Goal: Find specific page/section: Find specific page/section

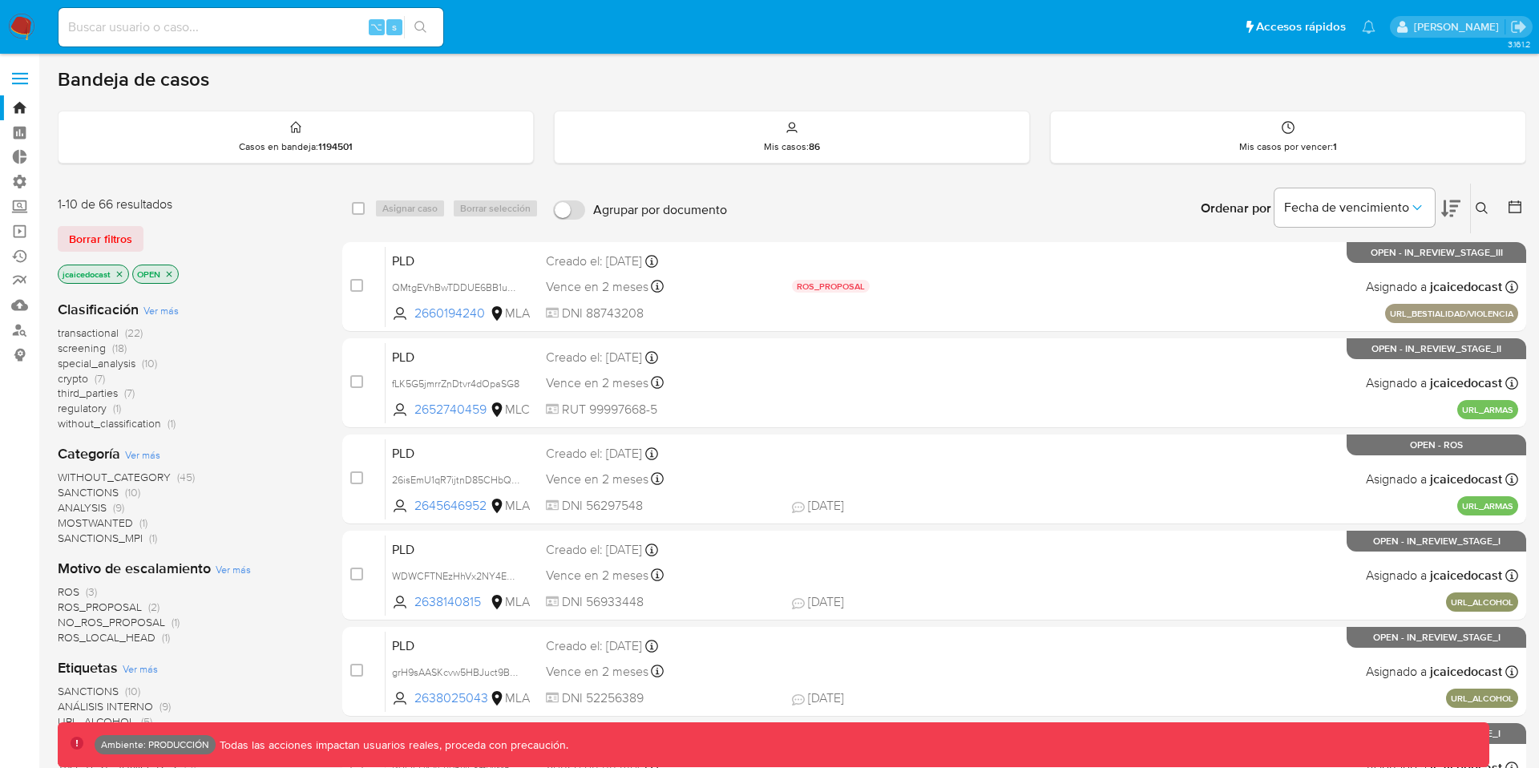
click at [119, 28] on input at bounding box center [251, 27] width 385 height 21
paste input "82471396"
type input "82471396"
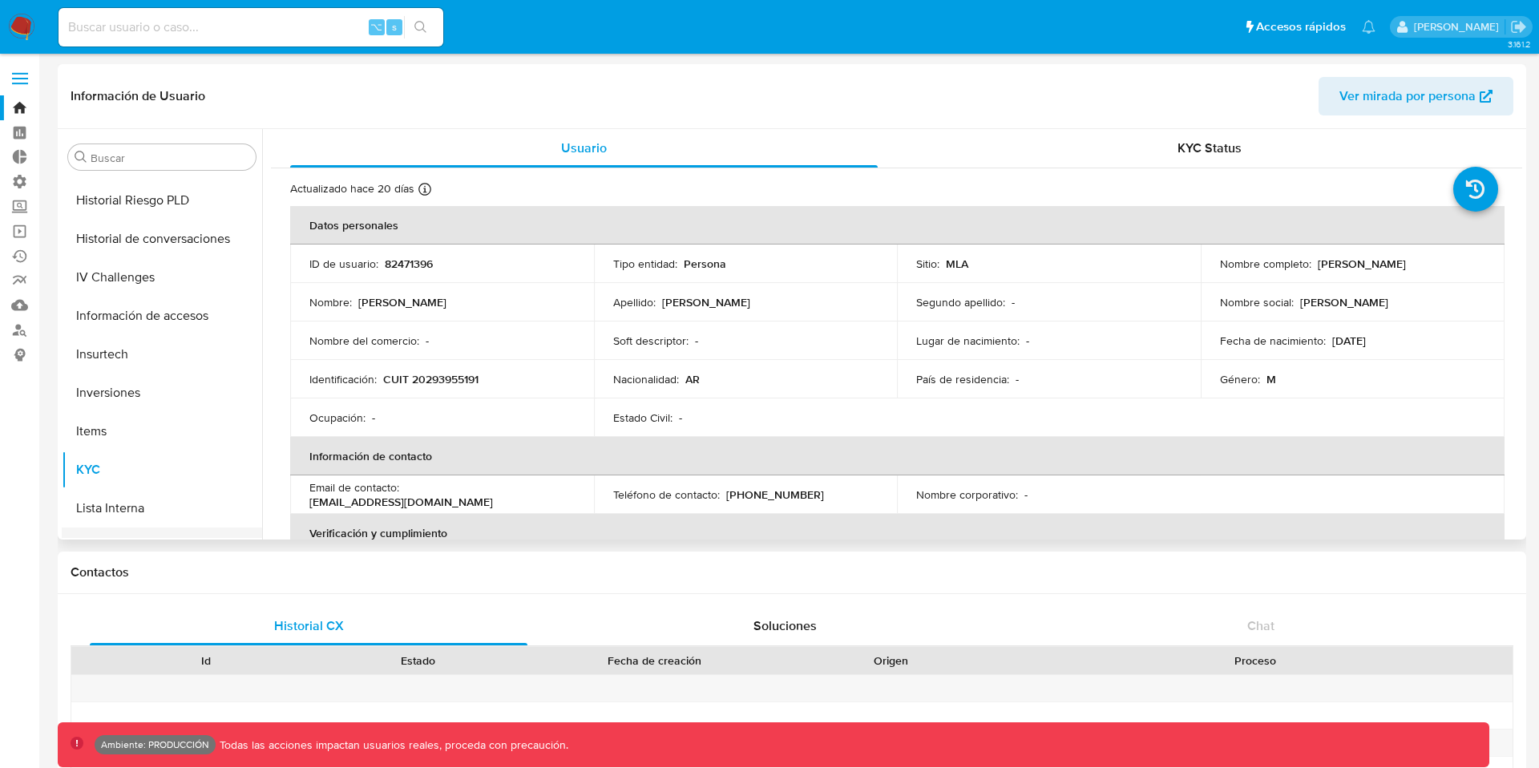
scroll to position [606, 0]
select select "10"
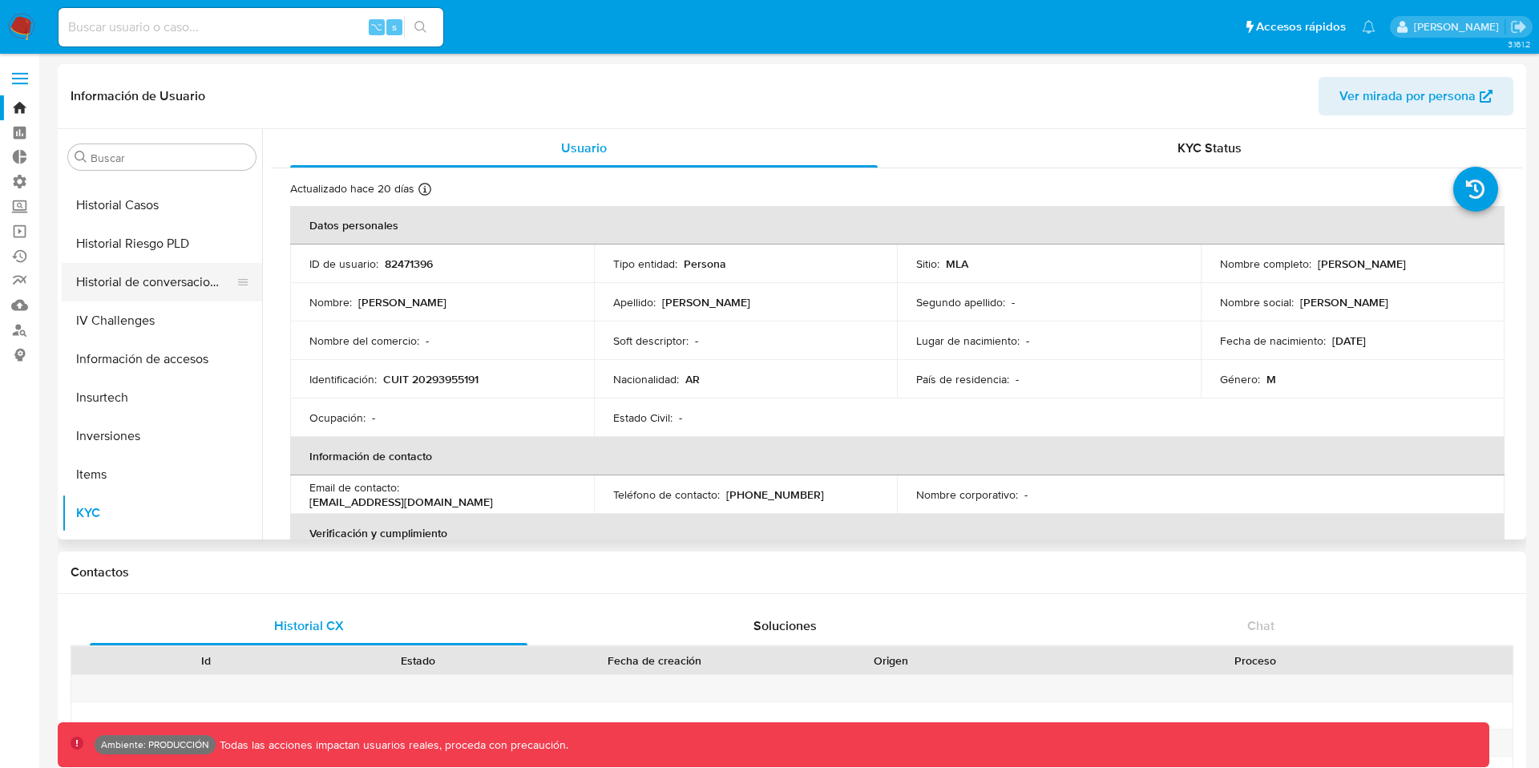
click at [148, 287] on button "Historial de conversaciones" at bounding box center [156, 282] width 188 height 38
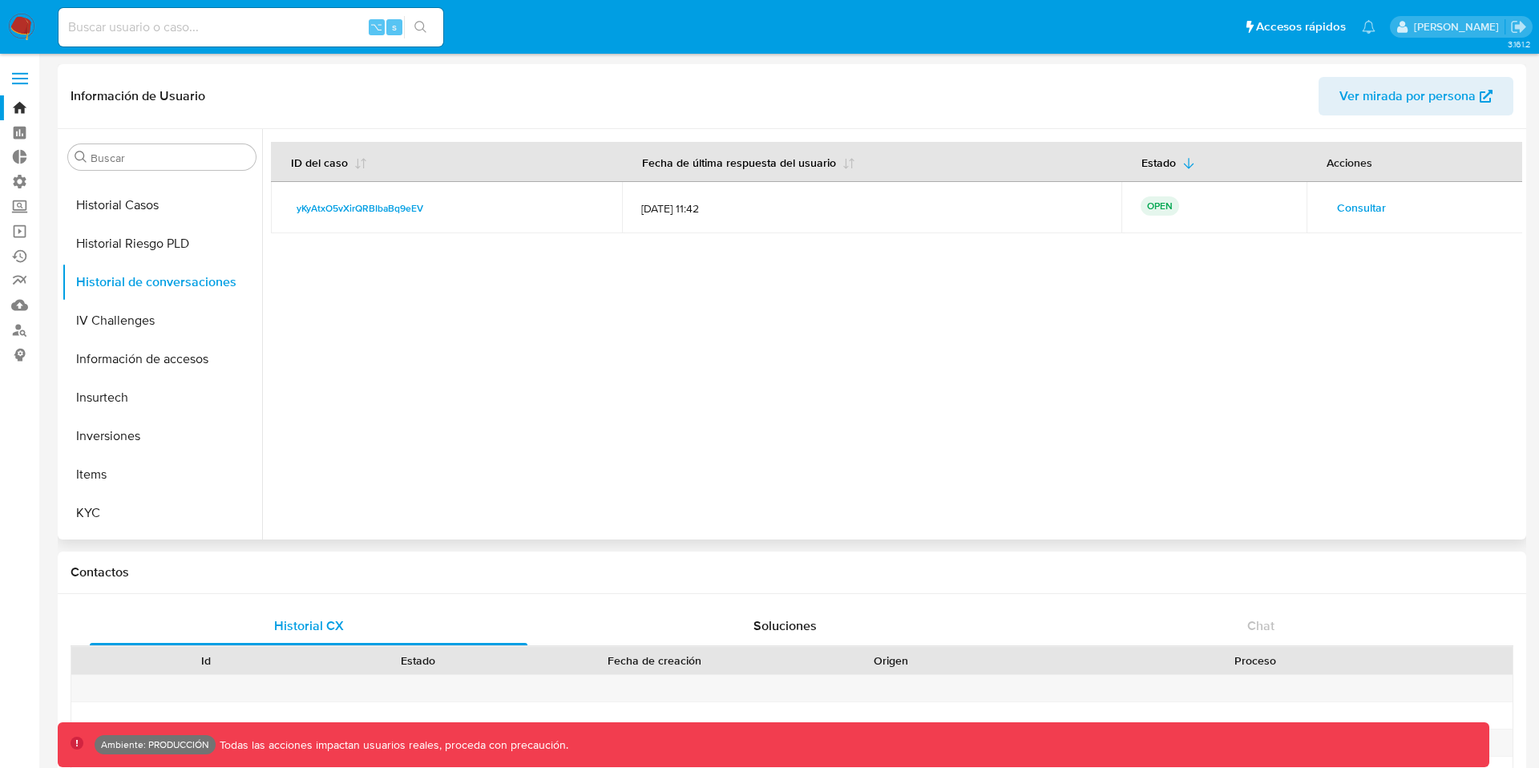
click at [1348, 207] on span "Consultar" at bounding box center [1361, 207] width 49 height 22
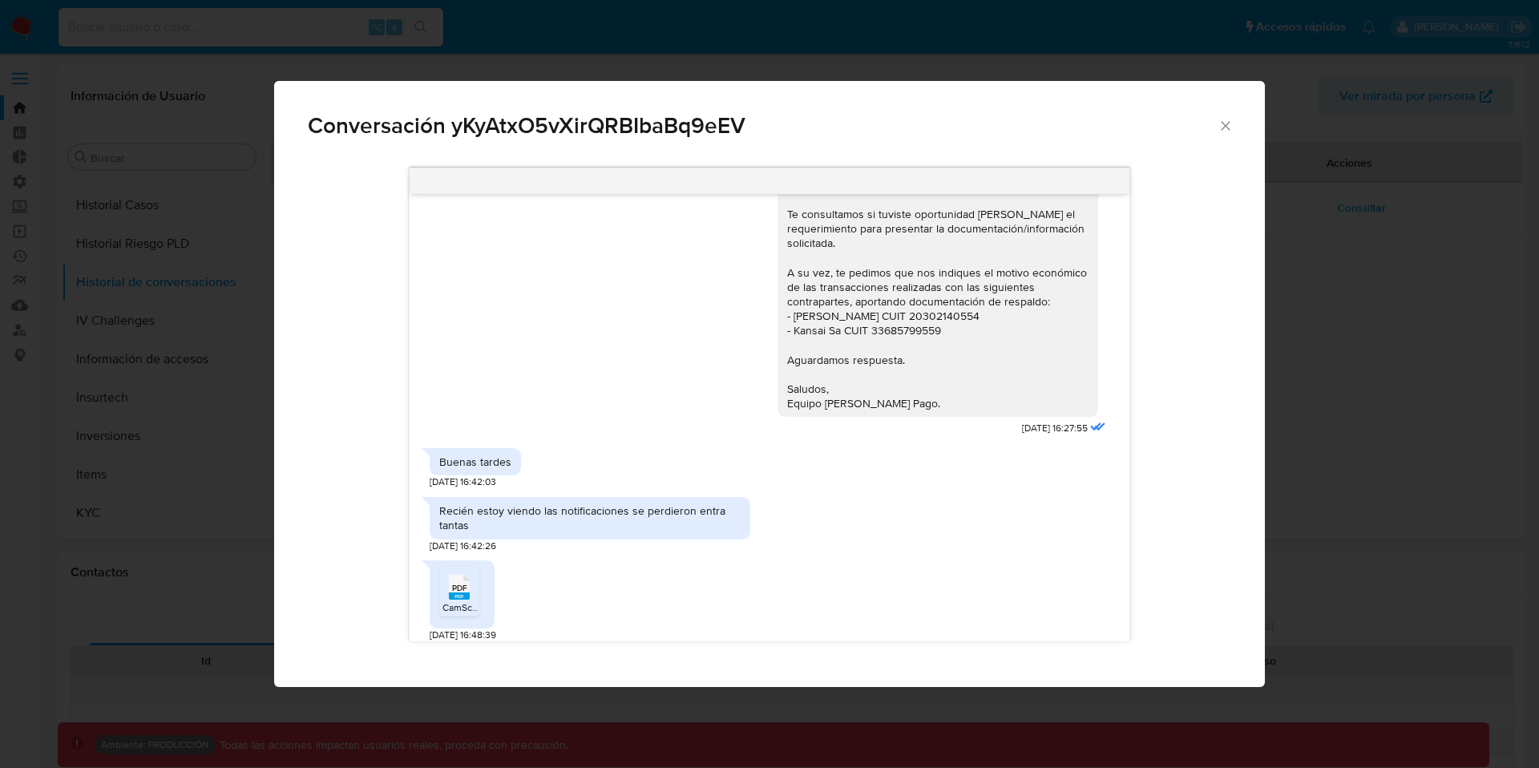
scroll to position [1540, 0]
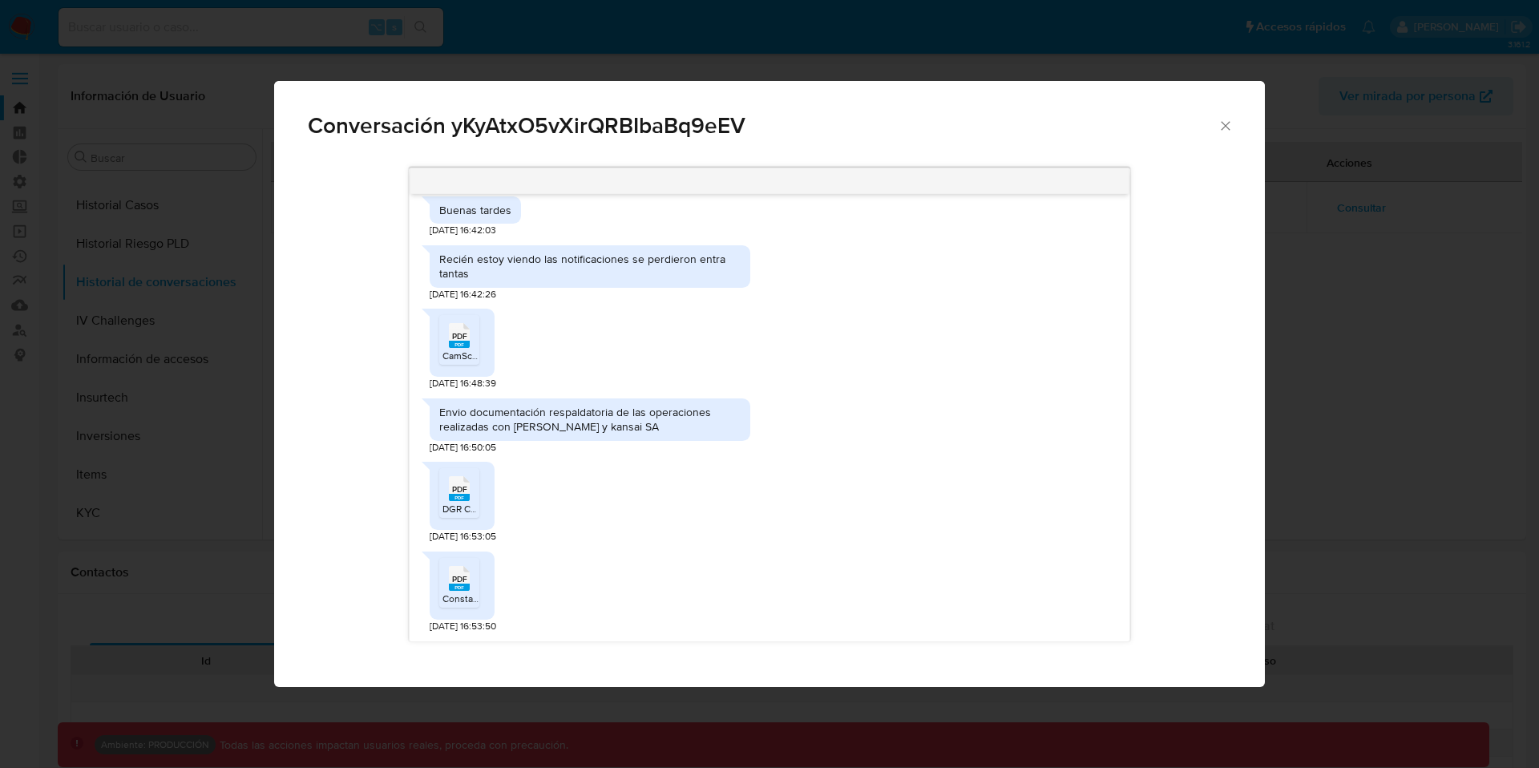
click at [1224, 127] on icon "Cerrar" at bounding box center [1226, 126] width 16 height 16
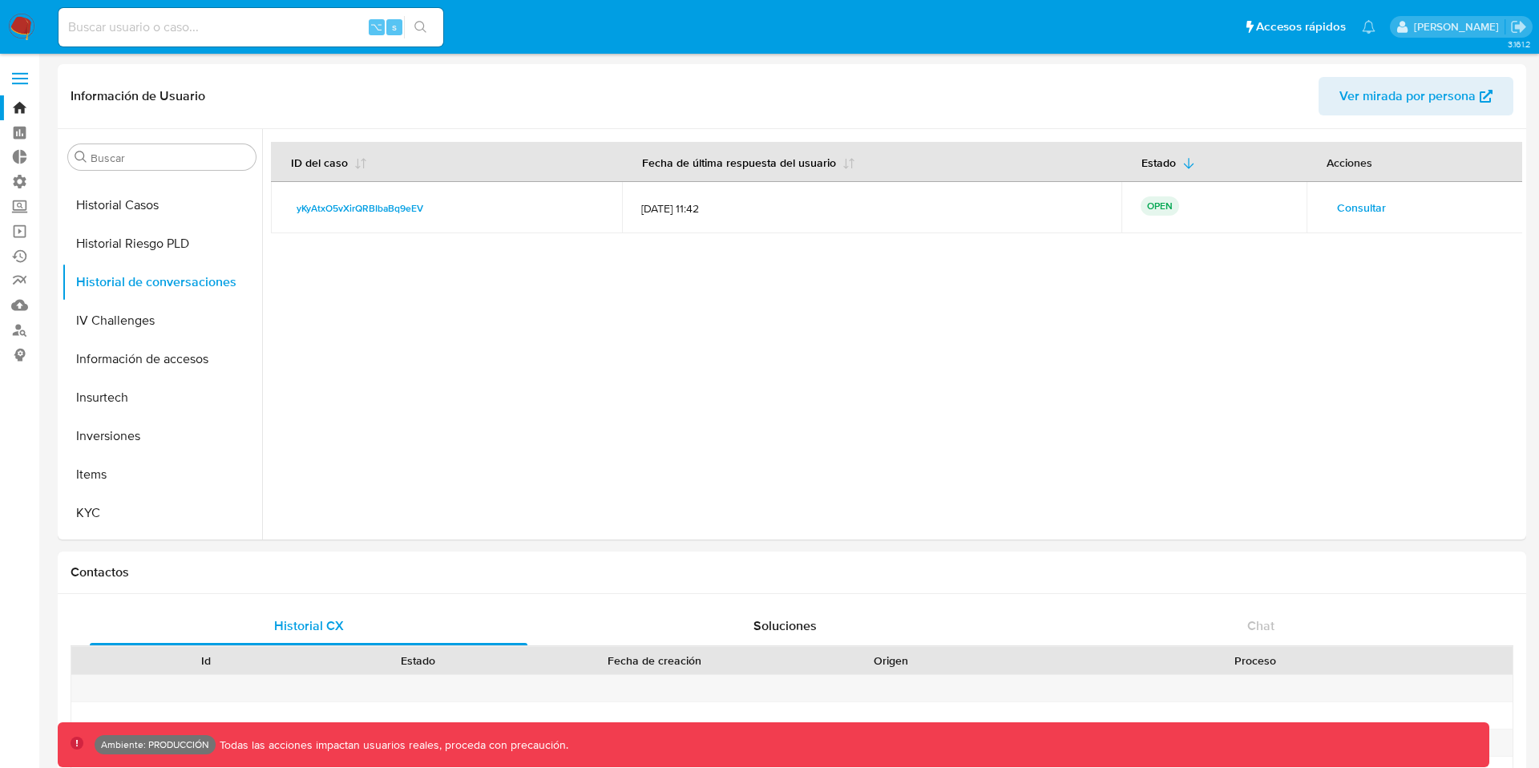
click at [135, 32] on input at bounding box center [251, 27] width 385 height 21
paste input "2704675267"
type input "2704675267"
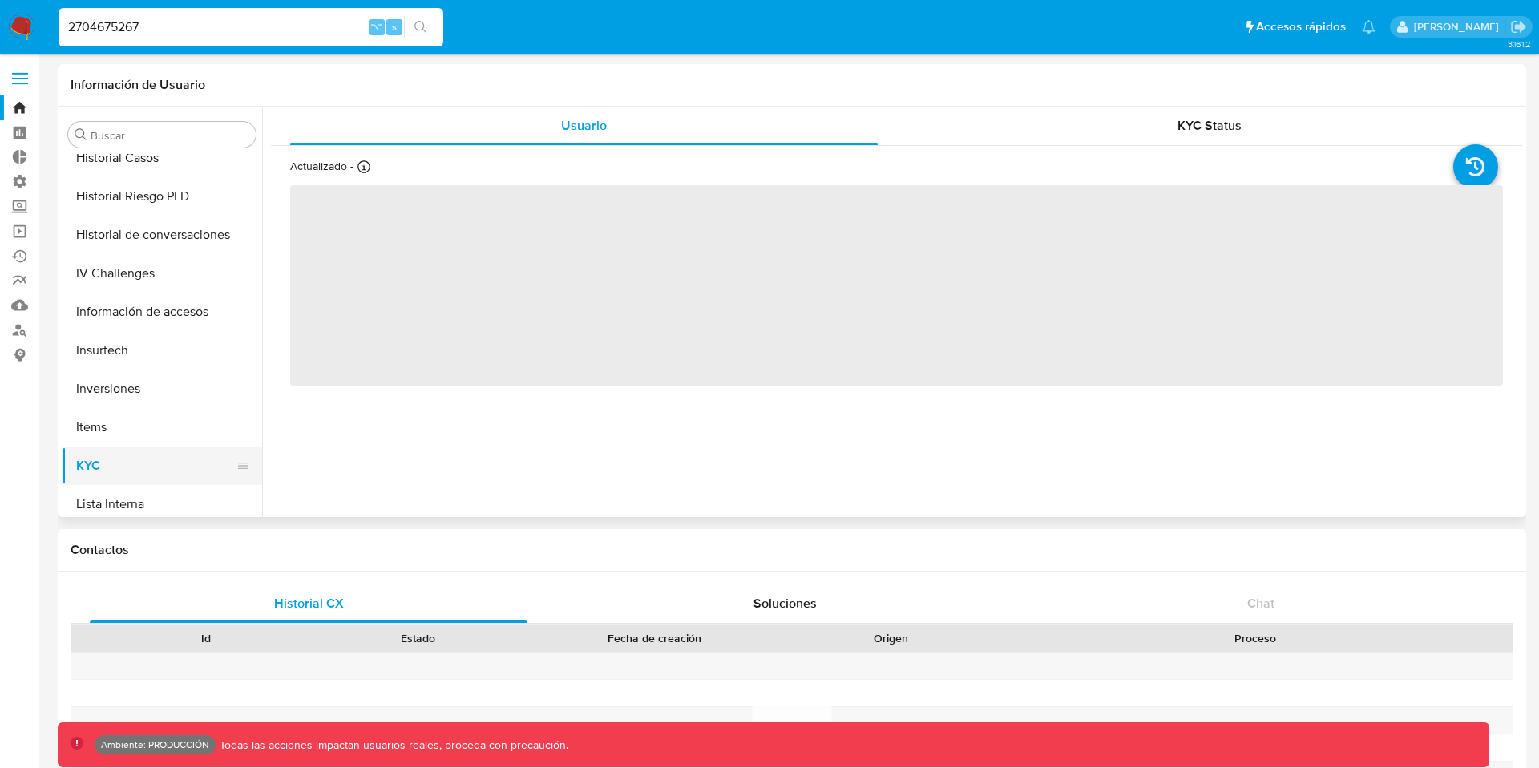
select select "10"
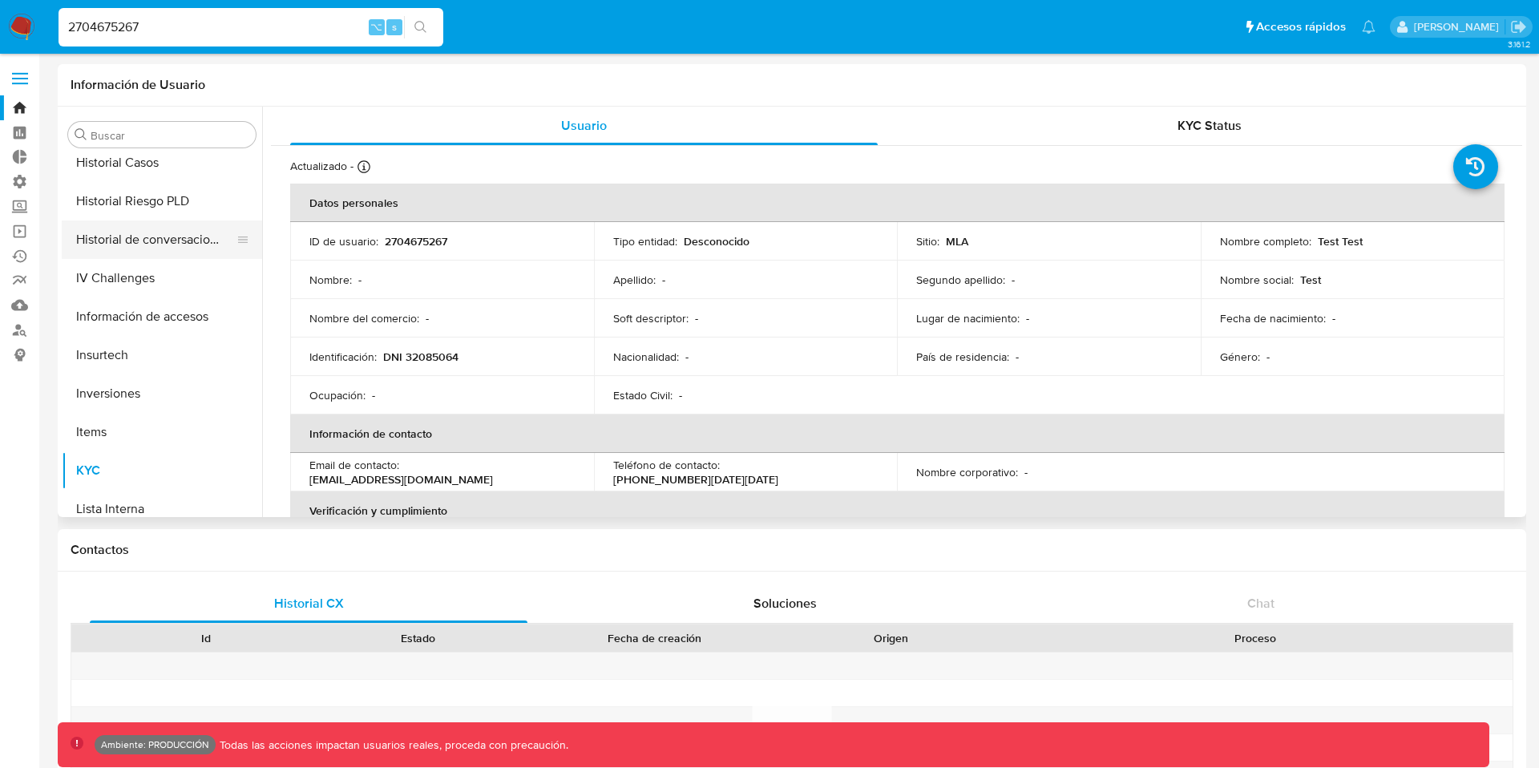
click at [178, 238] on button "Historial de conversaciones" at bounding box center [156, 239] width 188 height 38
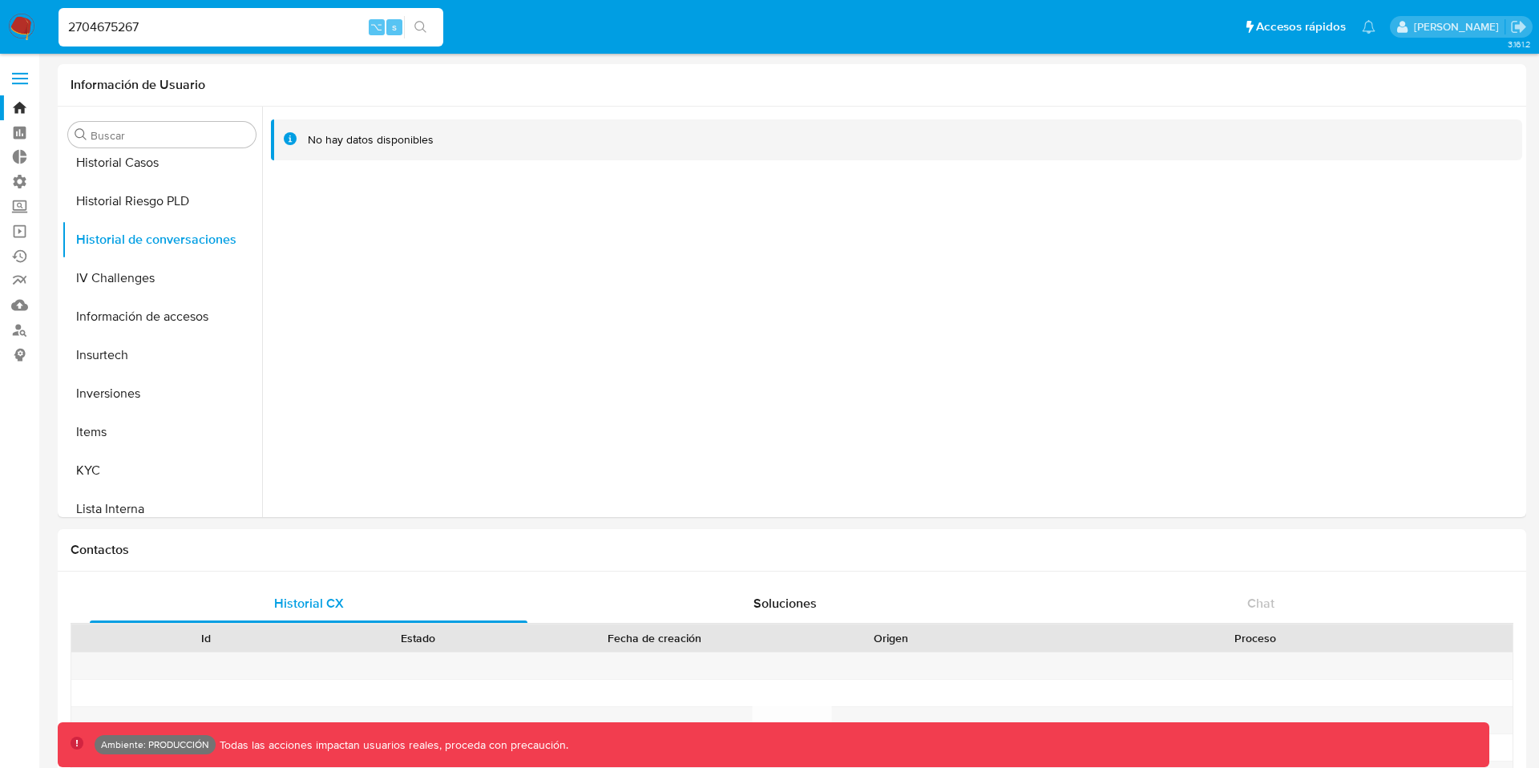
drag, startPoint x: 161, startPoint y: 26, endPoint x: 0, endPoint y: 20, distance: 161.2
click at [0, 20] on nav "Pausado Ver notificaciones 2704675267 ⌥ s Accesos rápidos Presiona las siguient…" at bounding box center [769, 27] width 1539 height 54
paste input "679702826"
type input "2679702826"
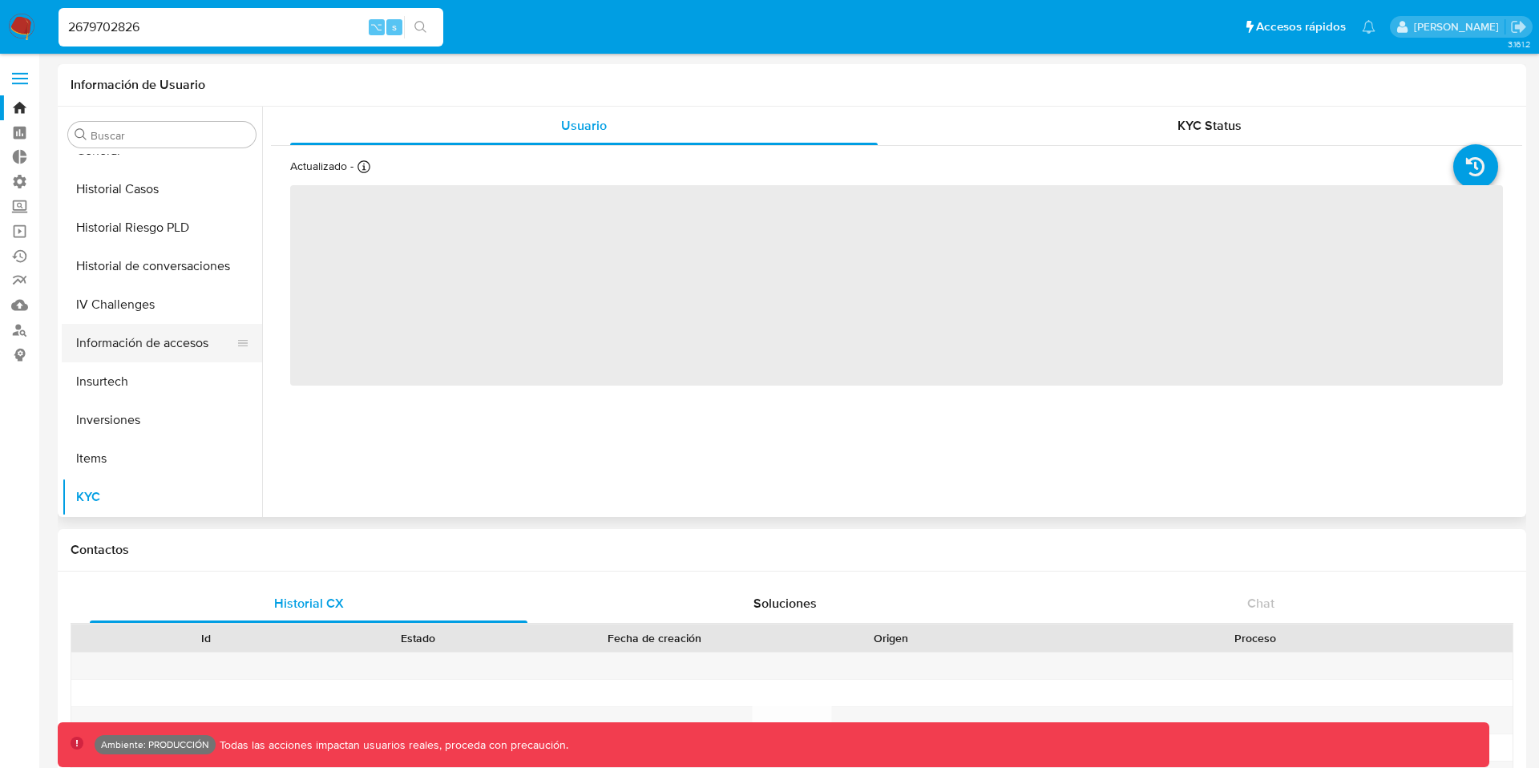
select select "10"
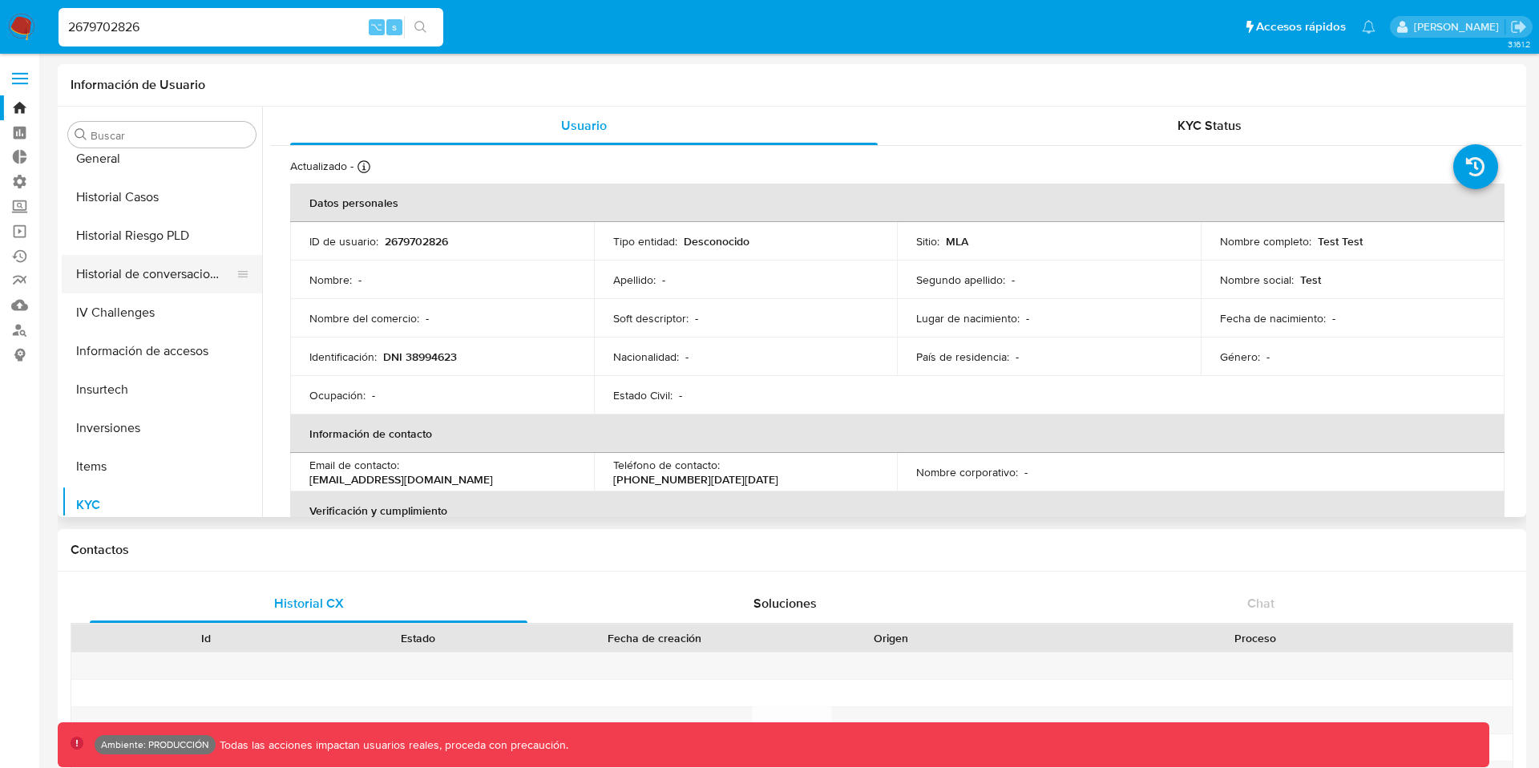
click at [146, 269] on button "Historial de conversaciones" at bounding box center [156, 274] width 188 height 38
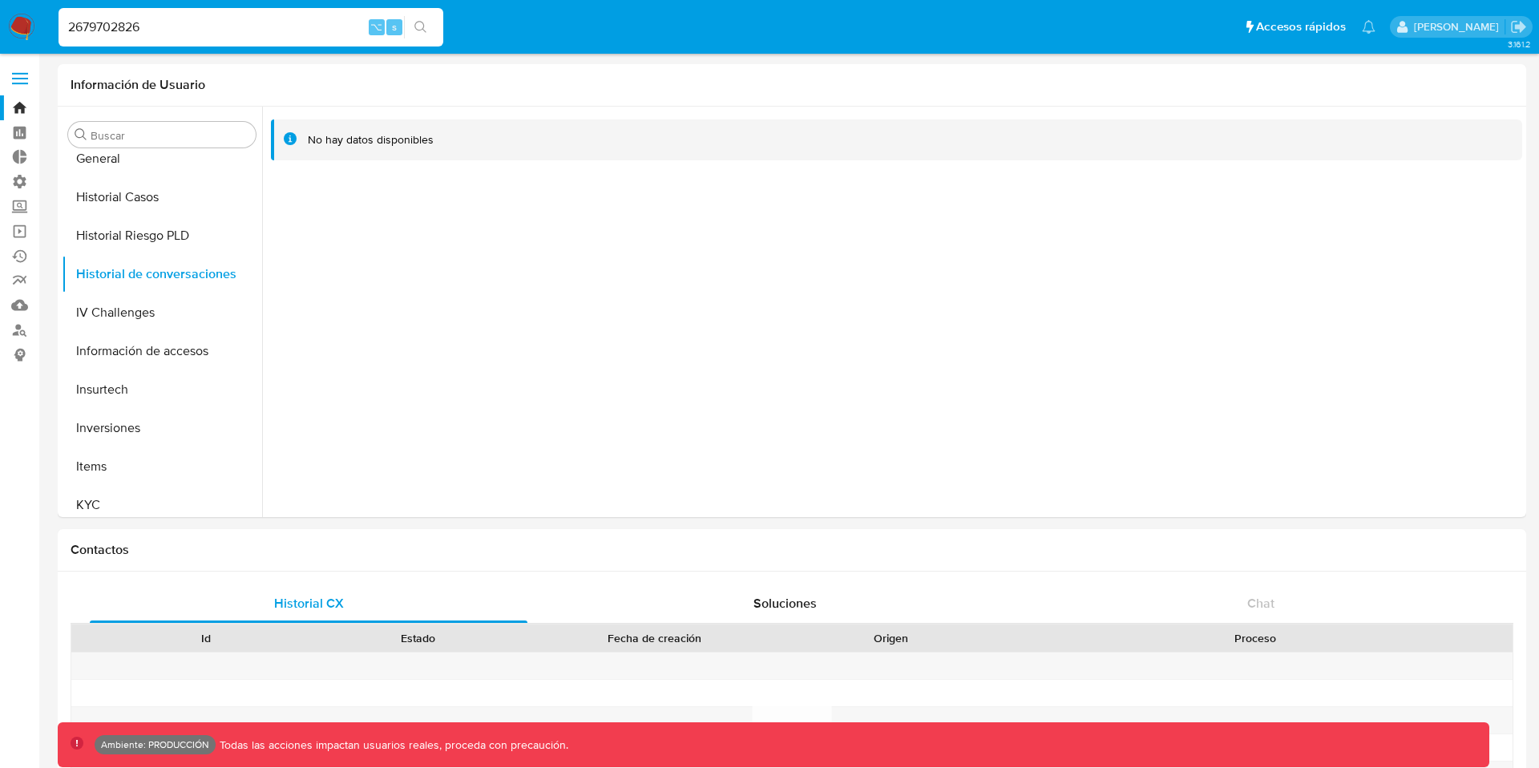
click at [122, 36] on input "2679702826" at bounding box center [251, 27] width 385 height 21
paste input "0350032"
type input "2670350032"
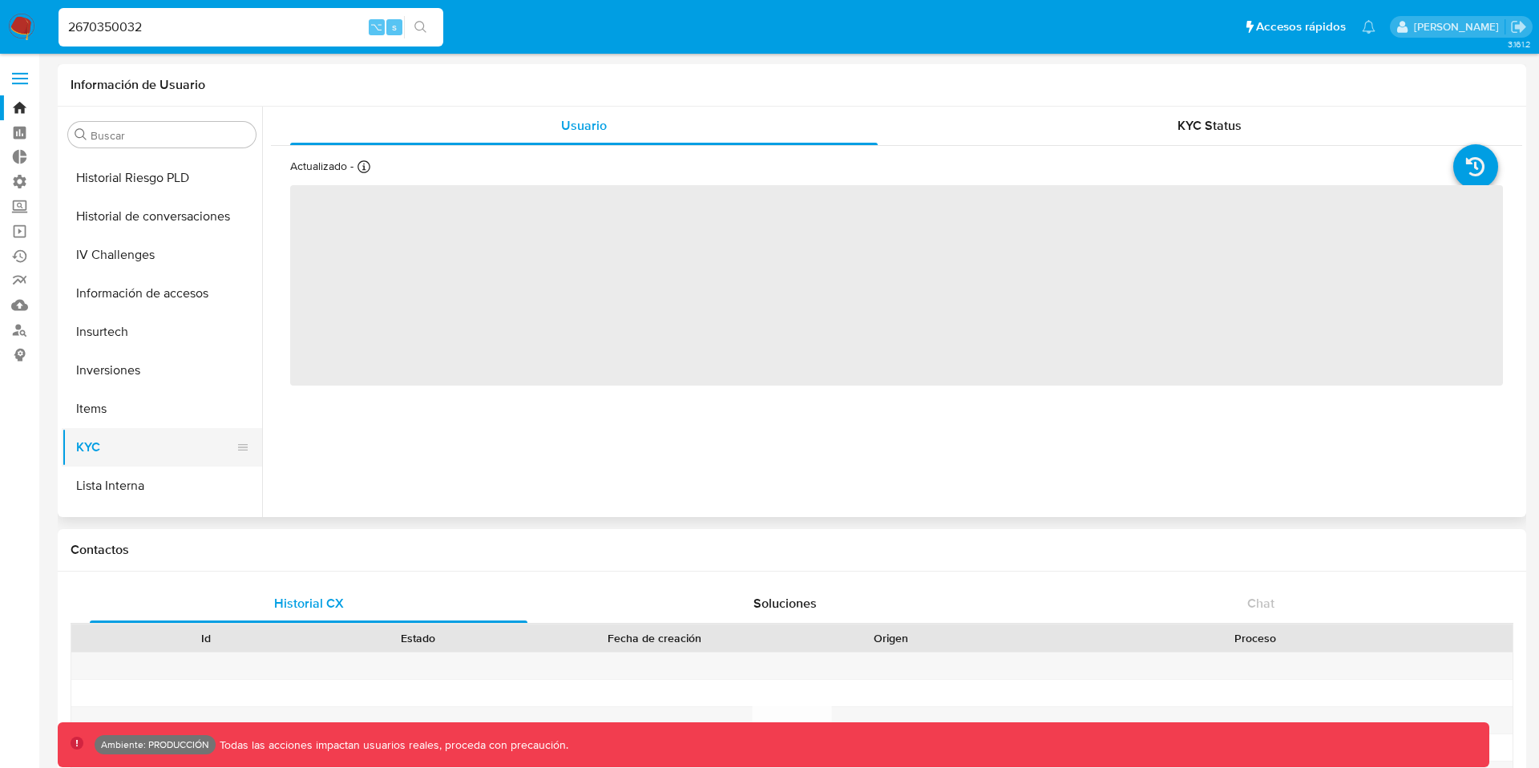
select select "10"
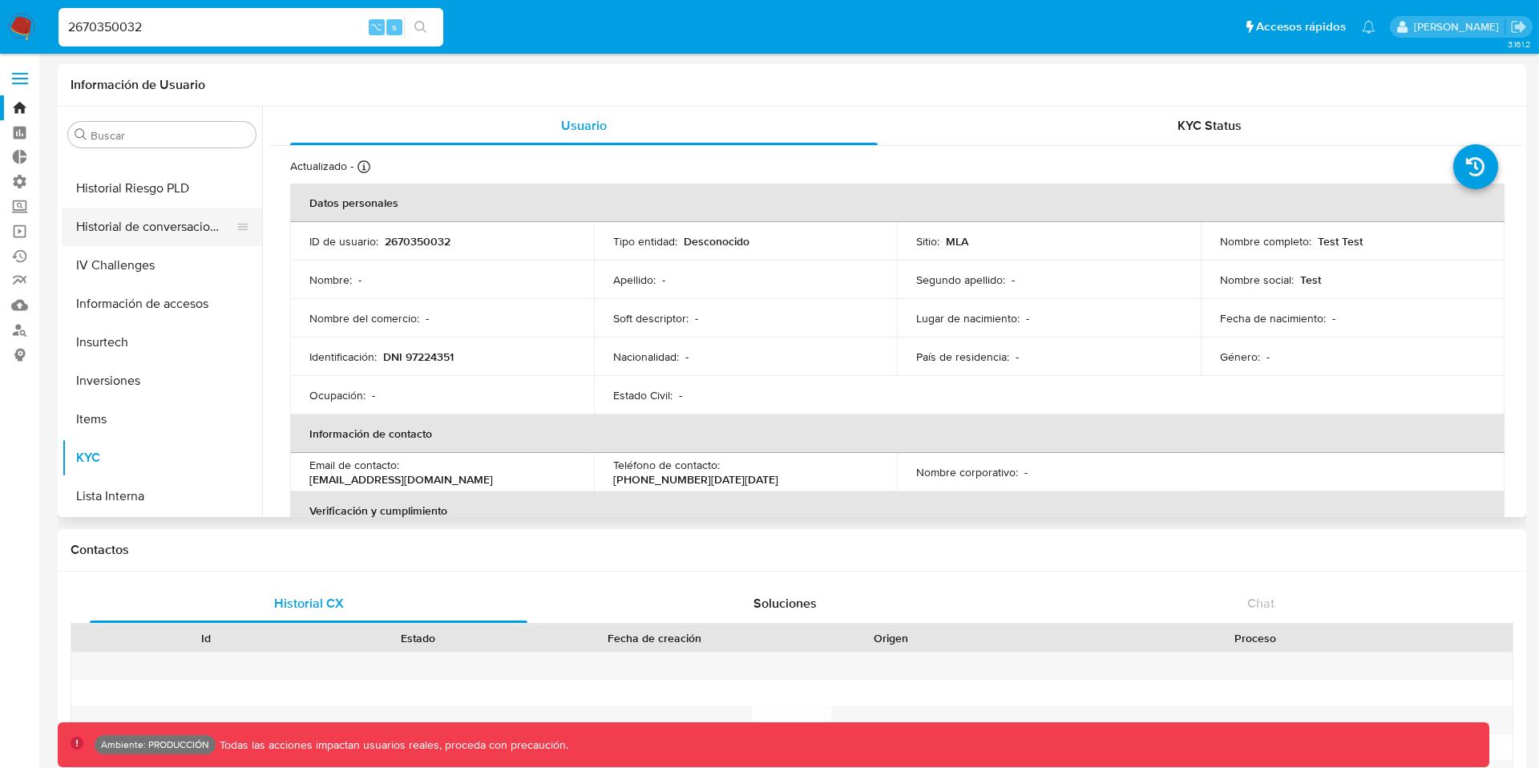
click at [162, 228] on button "Historial de conversaciones" at bounding box center [156, 227] width 188 height 38
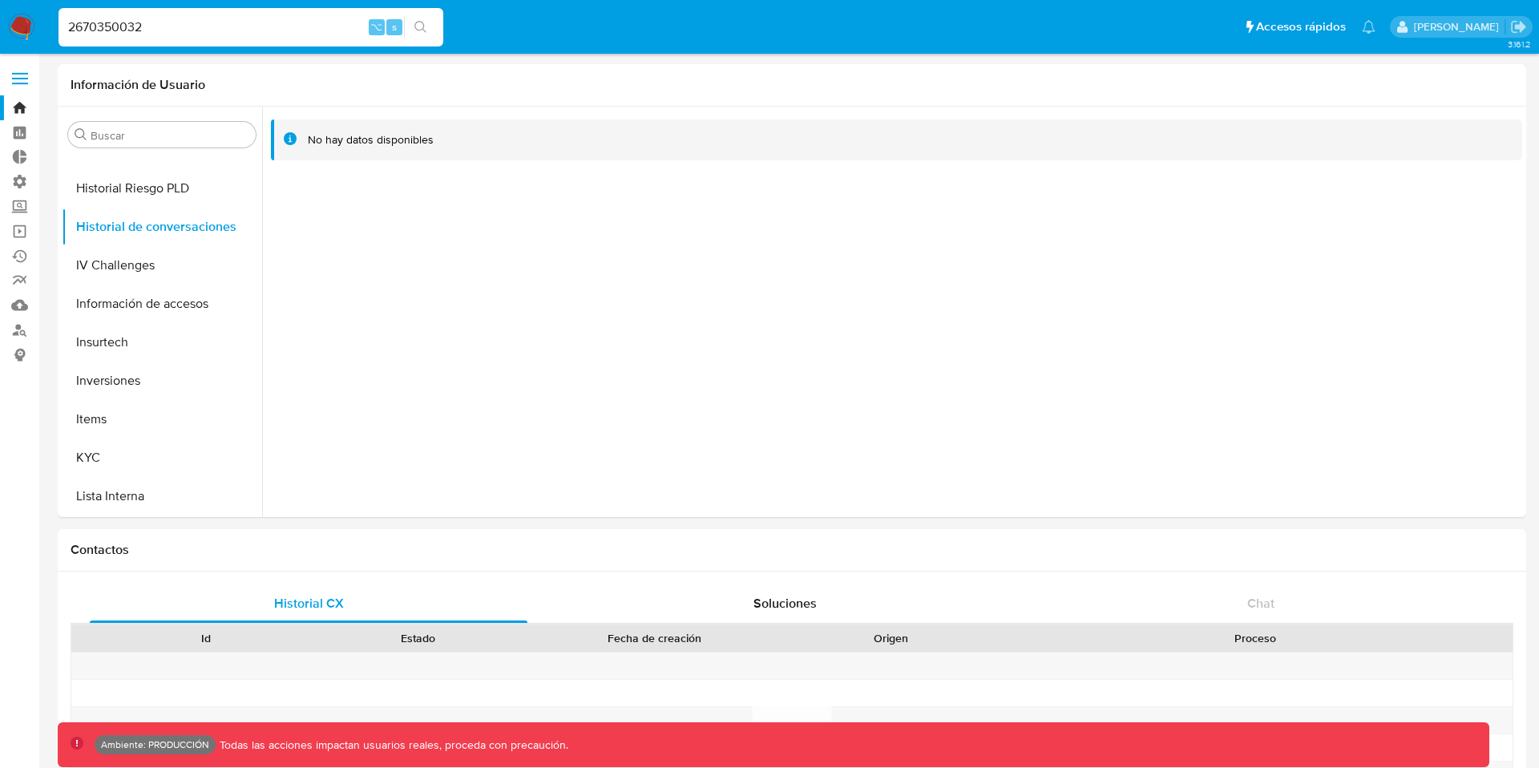
click at [105, 32] on input "2670350032" at bounding box center [251, 27] width 385 height 21
paste input "20868"
type input "2670320868"
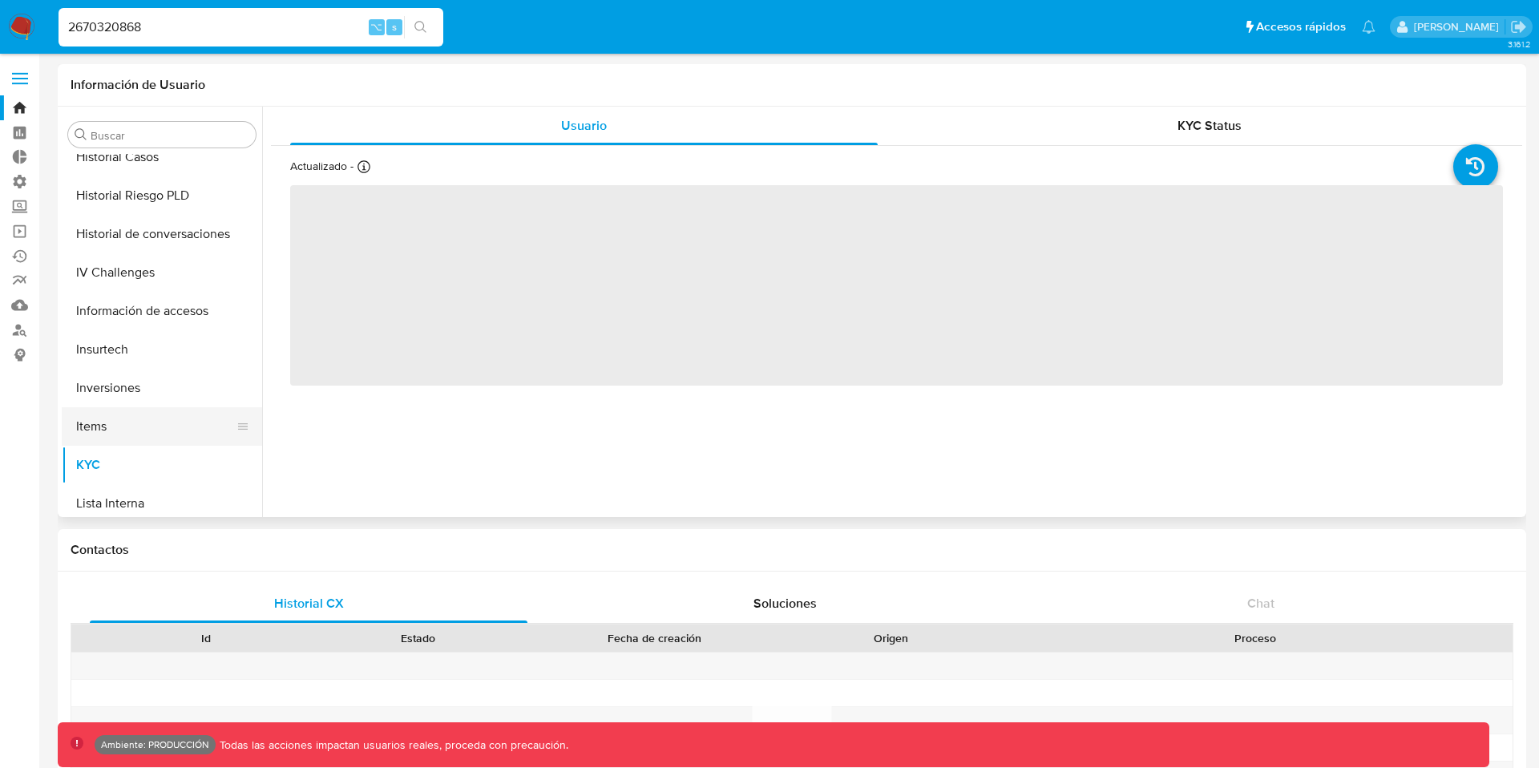
scroll to position [627, 0]
select select "10"
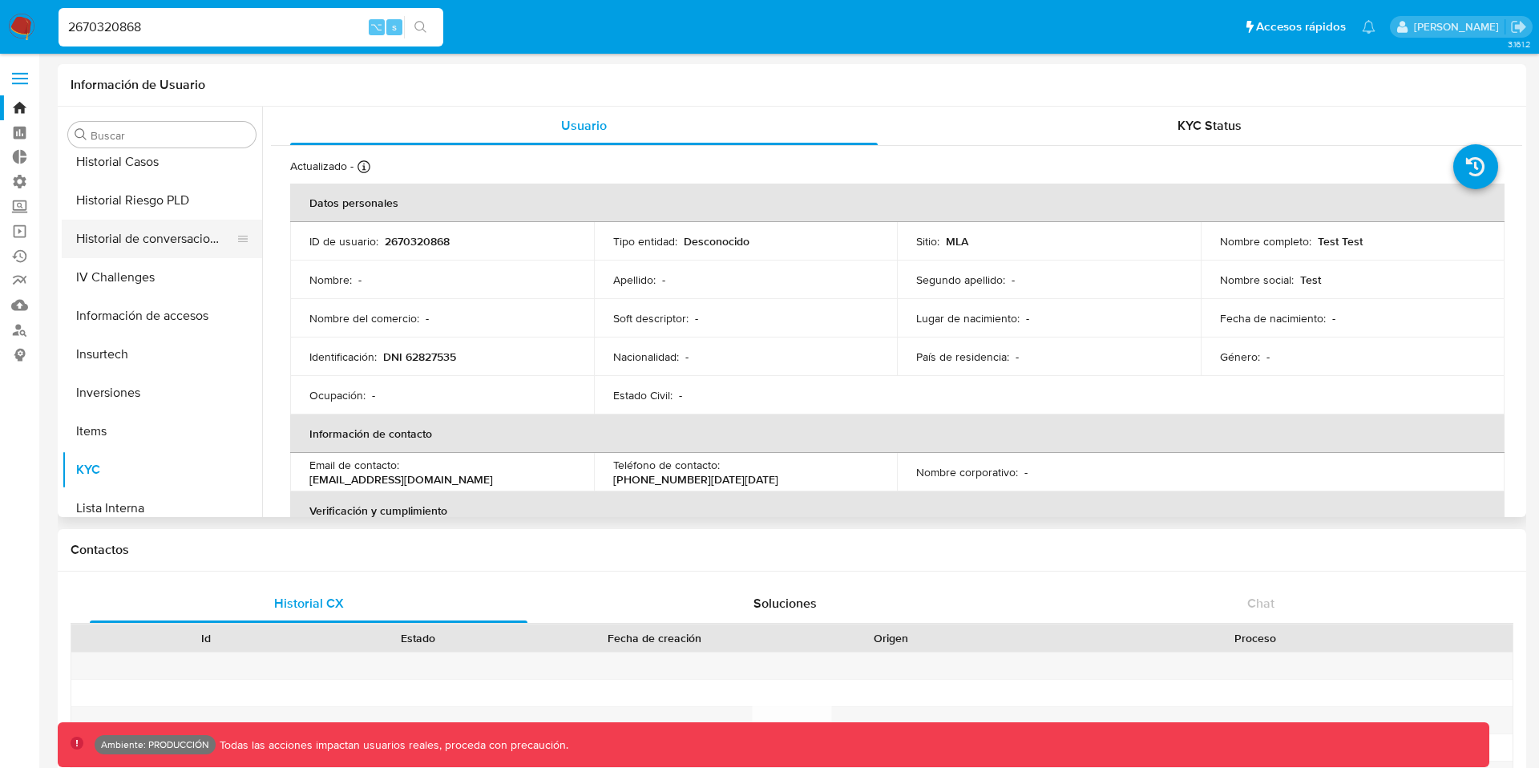
click at [168, 251] on button "Historial de conversaciones" at bounding box center [156, 239] width 188 height 38
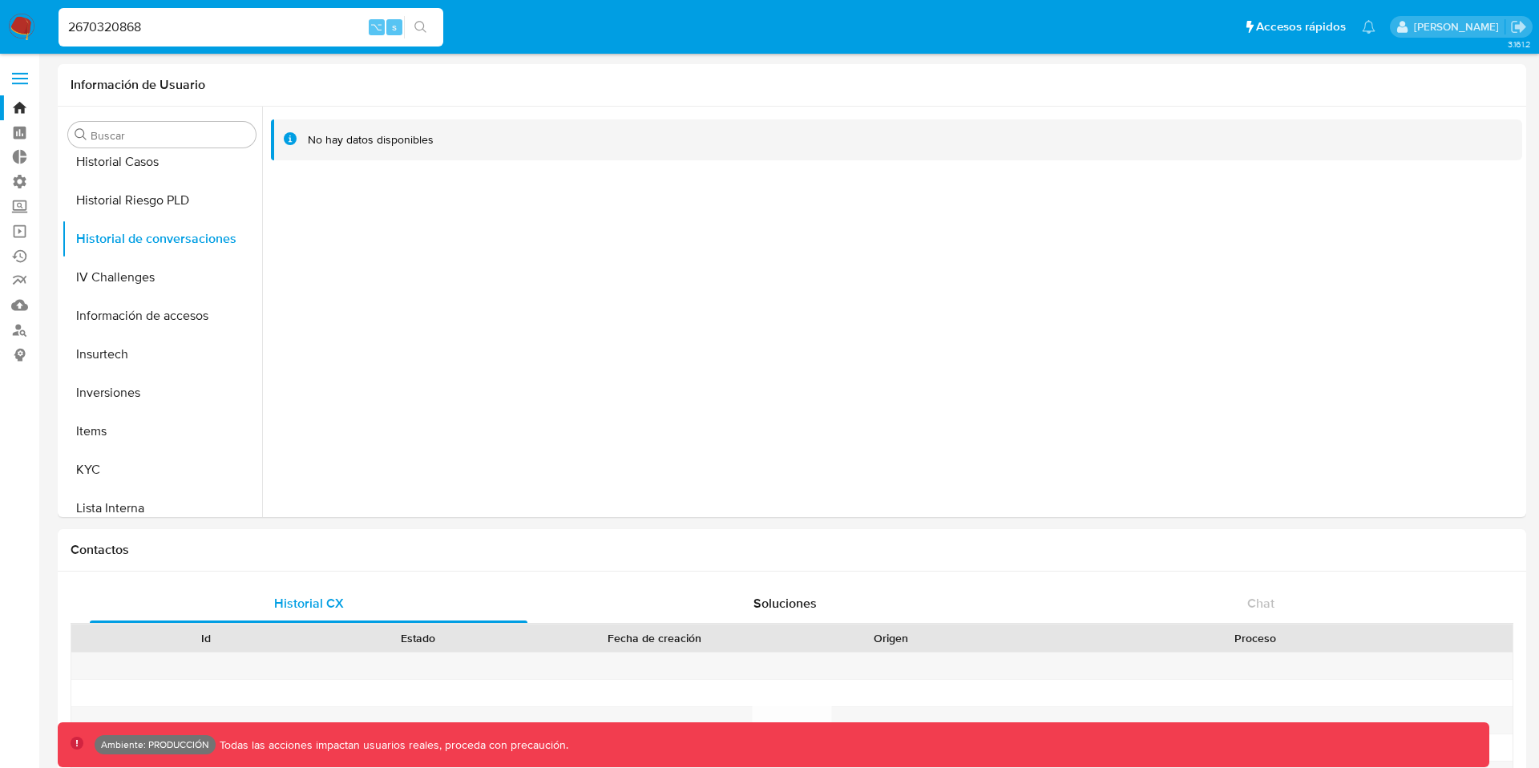
click at [106, 25] on input "2670320868" at bounding box center [251, 27] width 385 height 21
paste input "58954620"
type input "2658954620"
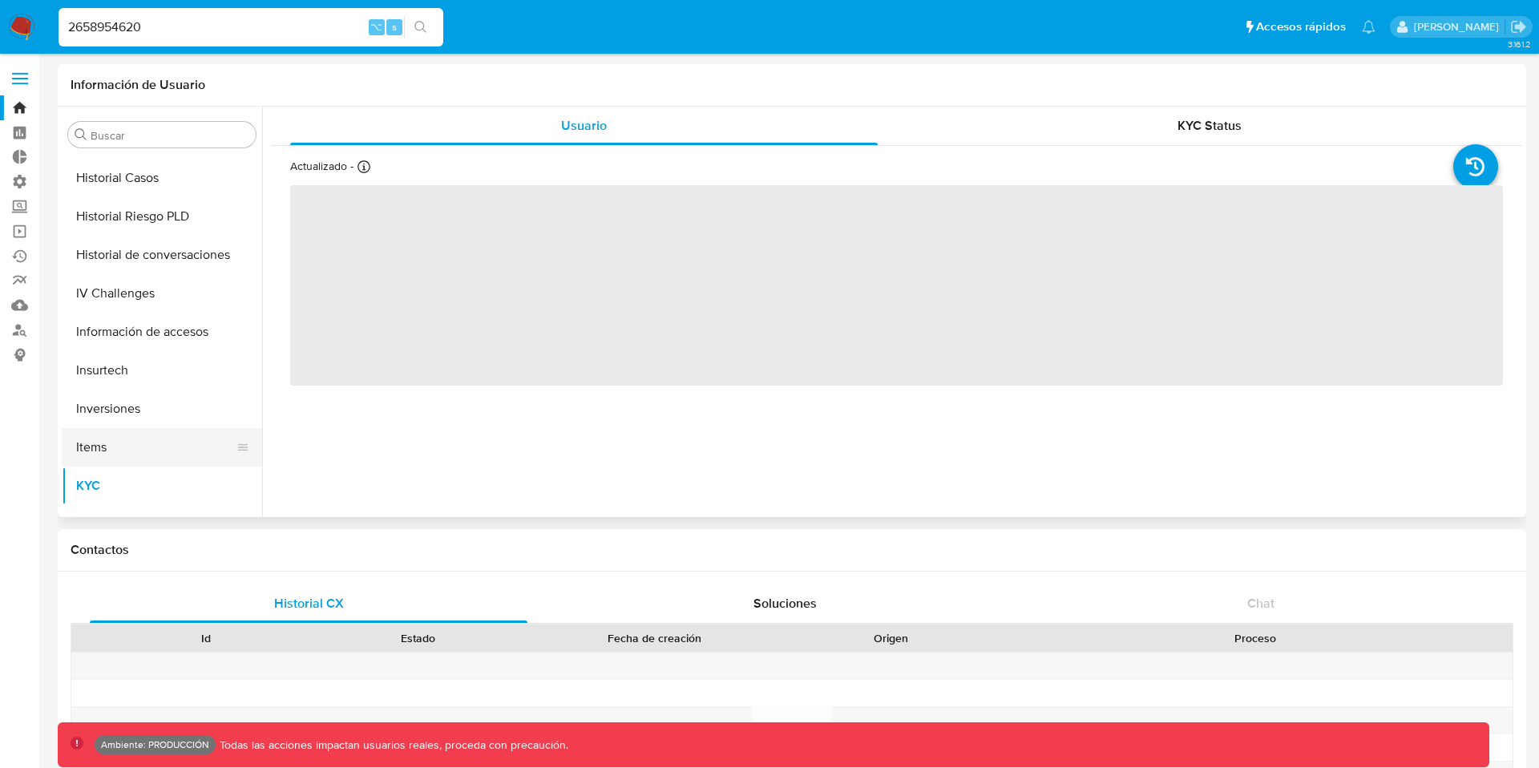
scroll to position [596, 0]
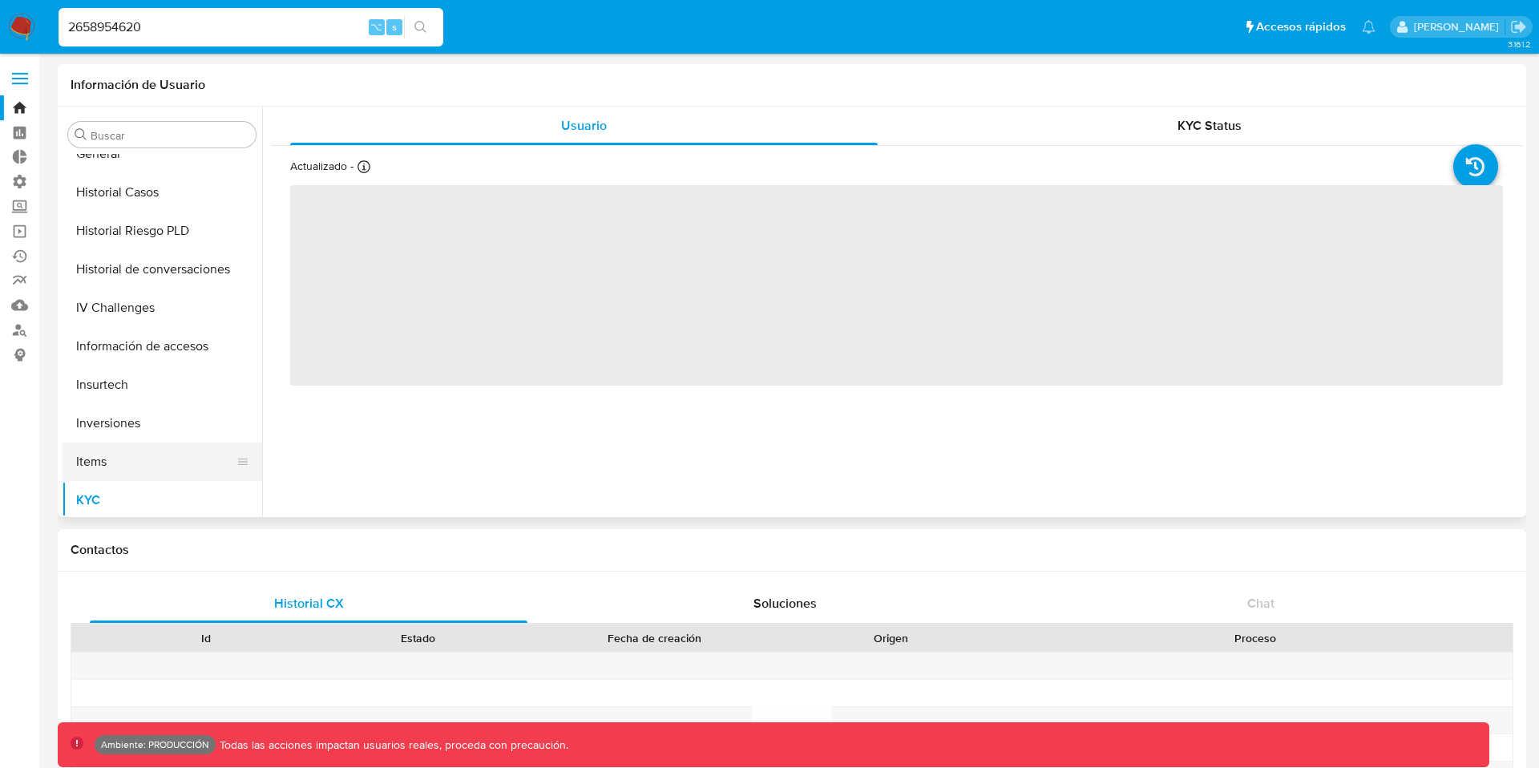
select select "10"
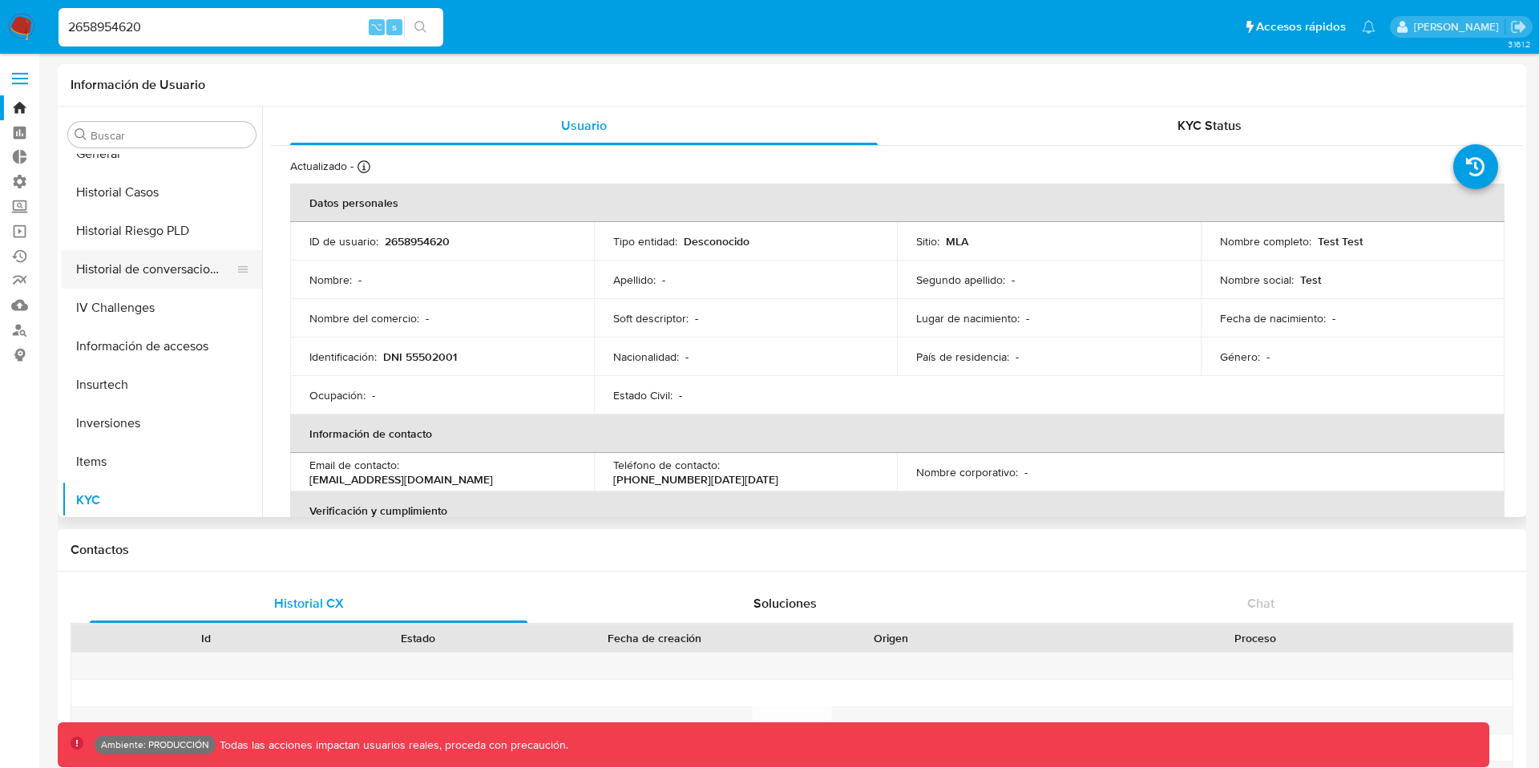
click at [158, 276] on button "Historial de conversaciones" at bounding box center [156, 269] width 188 height 38
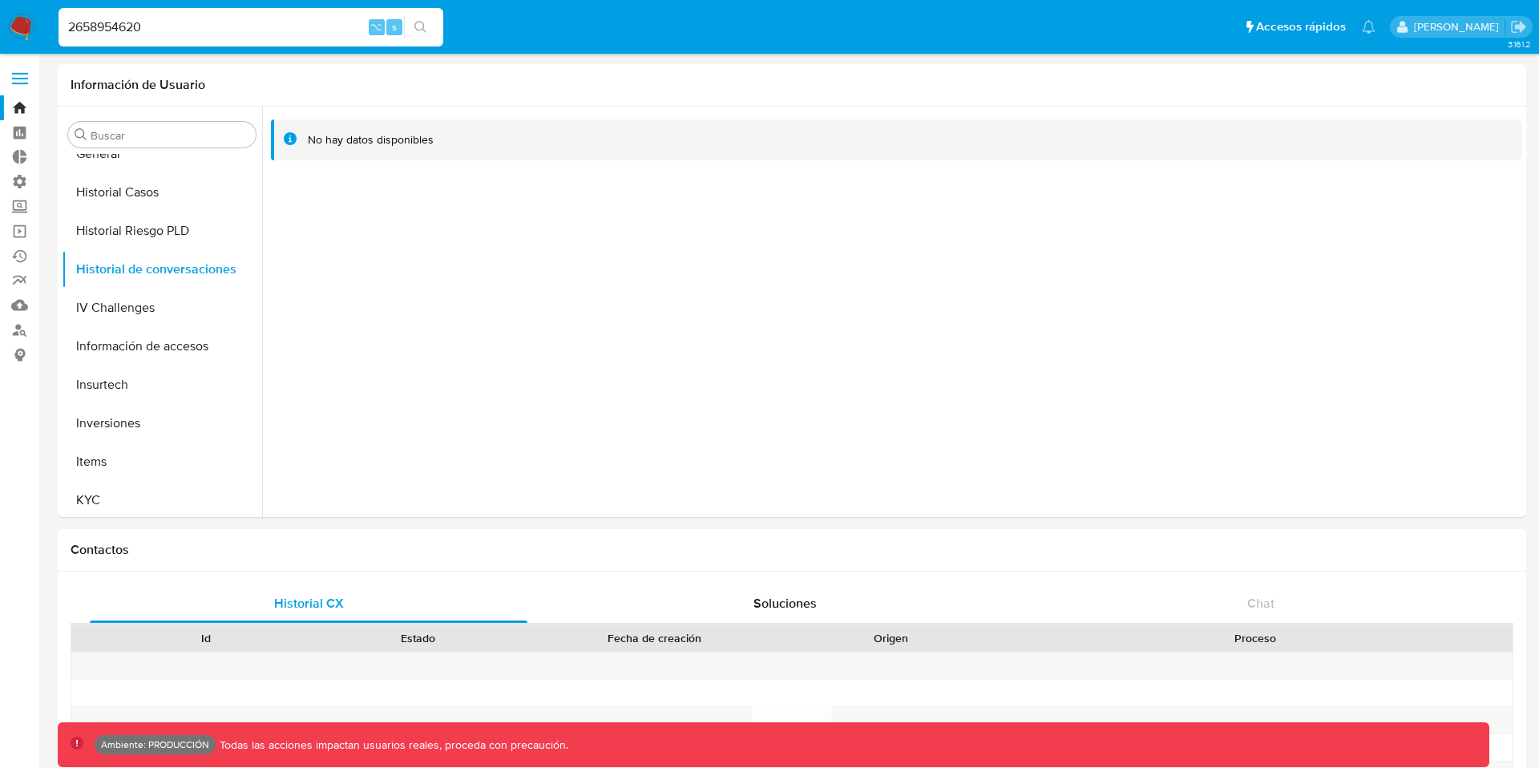
click at [115, 28] on input "2658954620" at bounding box center [251, 27] width 385 height 21
paste input "497190606"
type input "2497190606"
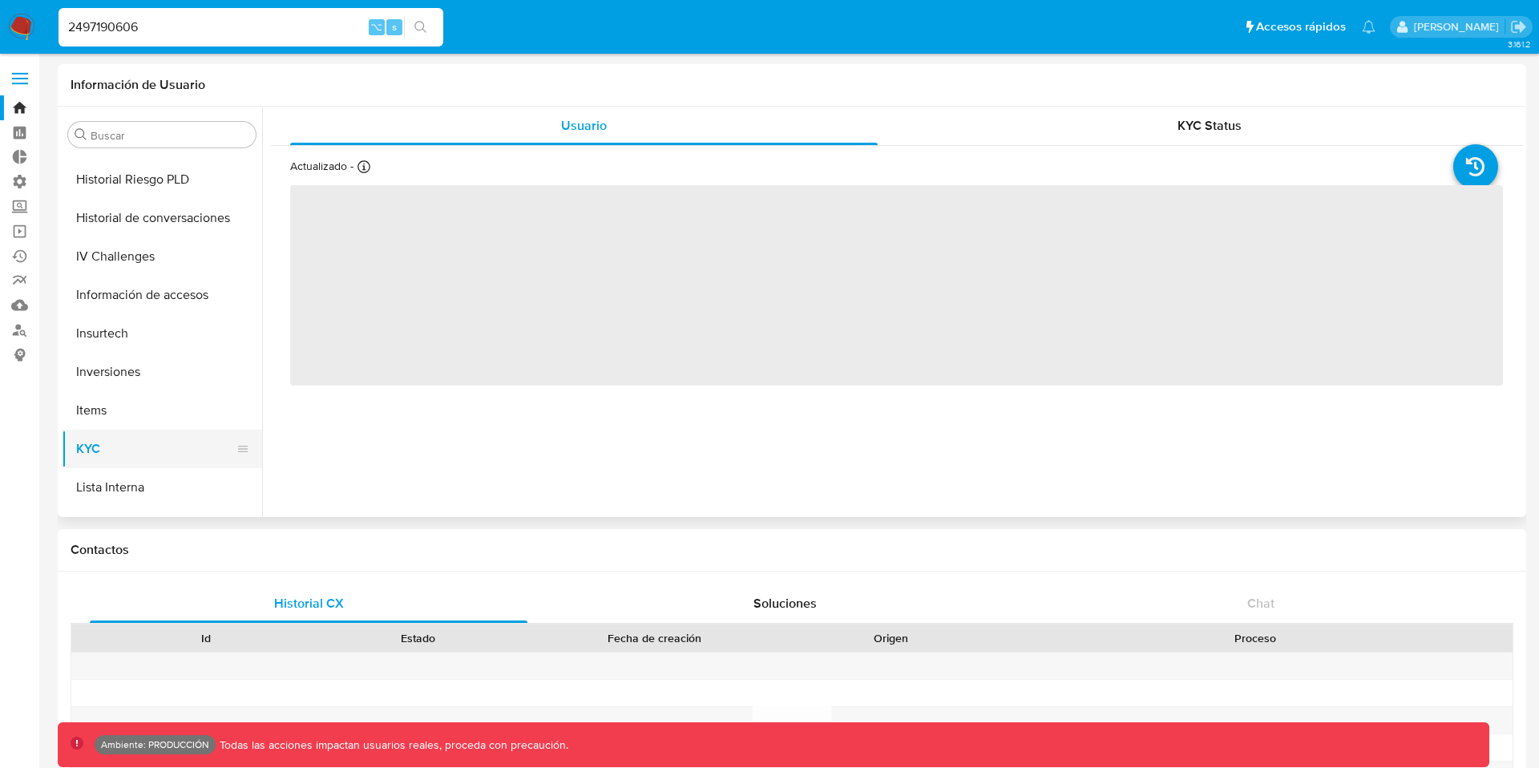
select select "10"
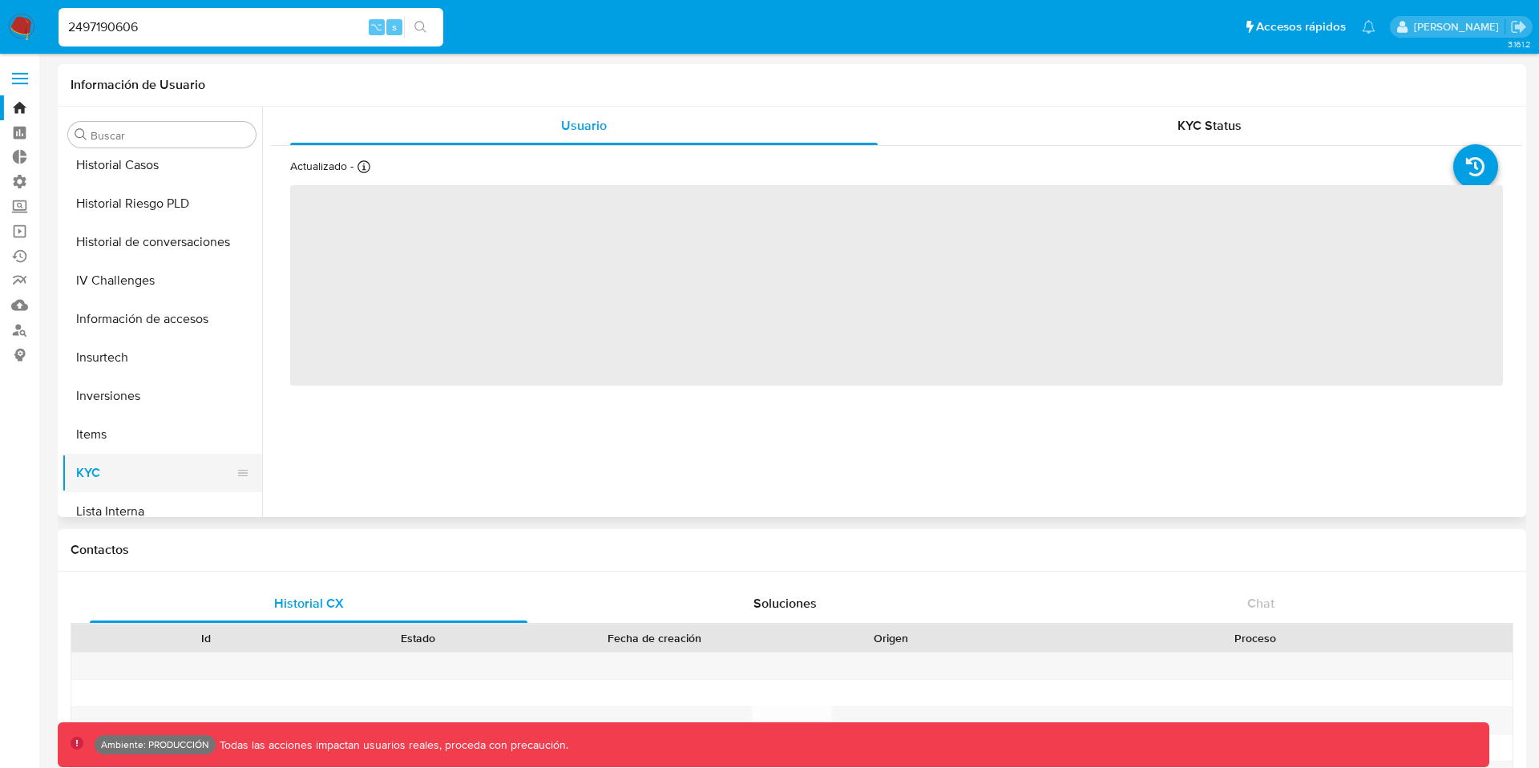
scroll to position [611, 0]
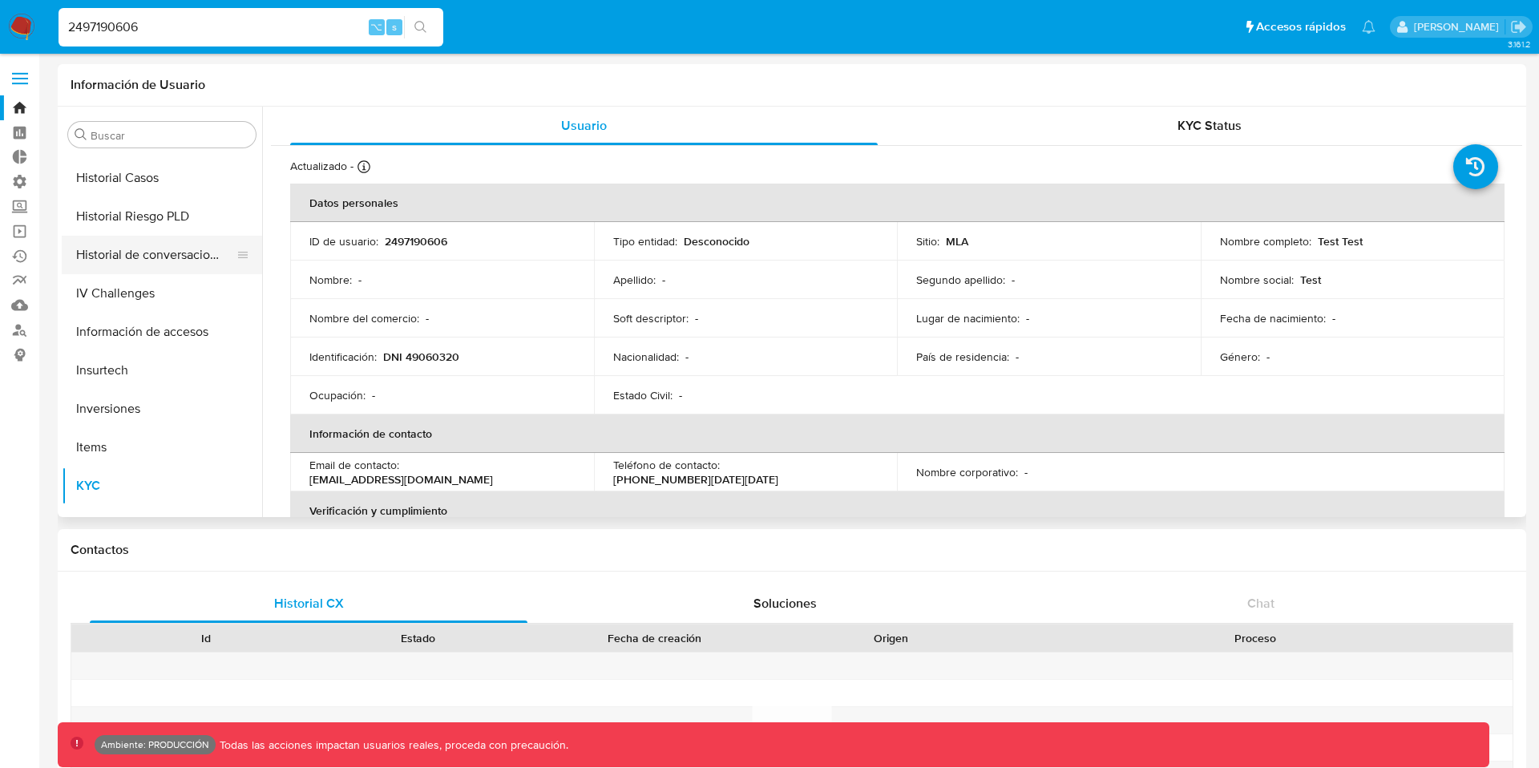
click at [164, 246] on button "Historial de conversaciones" at bounding box center [156, 255] width 188 height 38
